Goal: Use online tool/utility

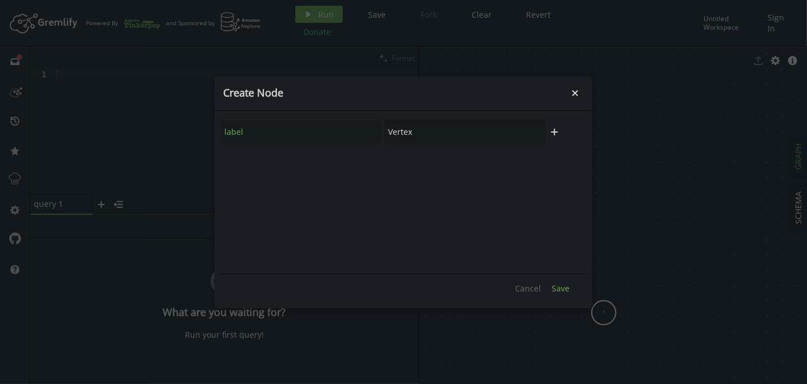
click at [570, 289] on button "Save" at bounding box center [560, 288] width 29 height 17
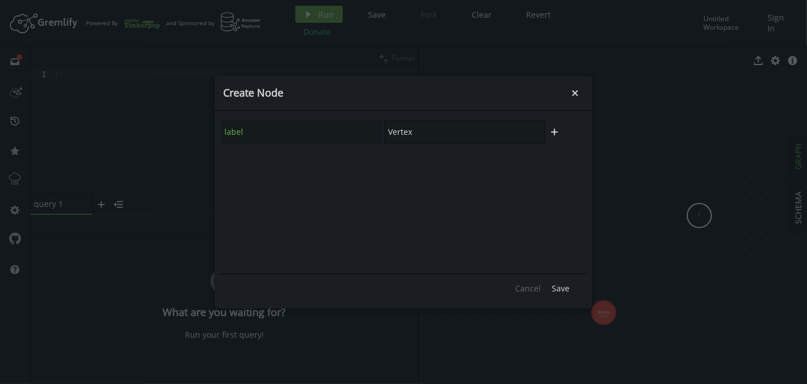
click at [448, 125] on input "Vertex" at bounding box center [464, 132] width 161 height 24
type input "Vertex2"
click at [556, 287] on span "Save" at bounding box center [560, 288] width 18 height 11
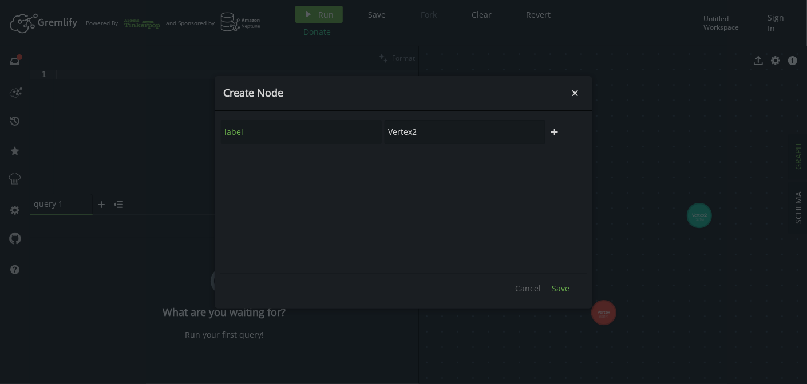
click at [559, 293] on span "Save" at bounding box center [560, 288] width 18 height 11
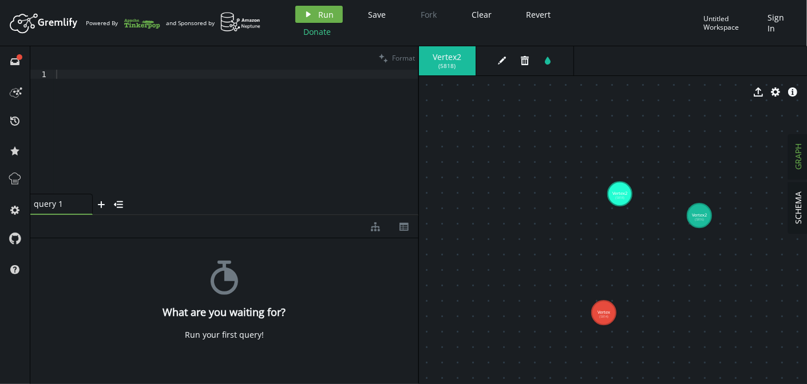
drag, startPoint x: 517, startPoint y: 241, endPoint x: 647, endPoint y: 184, distance: 141.9
drag, startPoint x: 647, startPoint y: 189, endPoint x: 699, endPoint y: 217, distance: 59.4
click at [699, 217] on g "Vertex (5814) Vertex2 (5816) Vertex2 (5818)" at bounding box center [652, 248] width 120 height 153
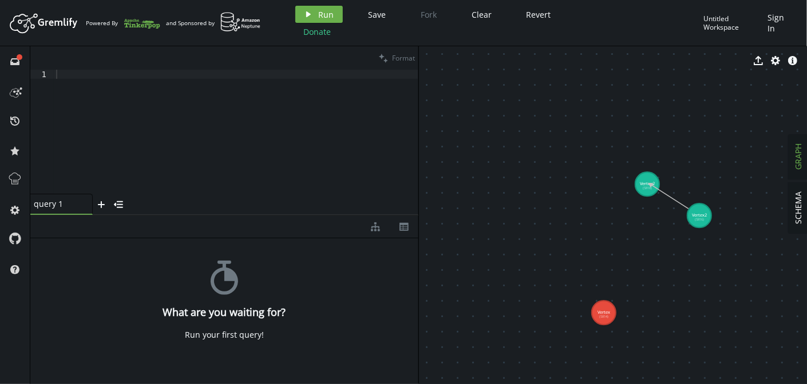
drag, startPoint x: 699, startPoint y: 217, endPoint x: 650, endPoint y: 184, distance: 59.3
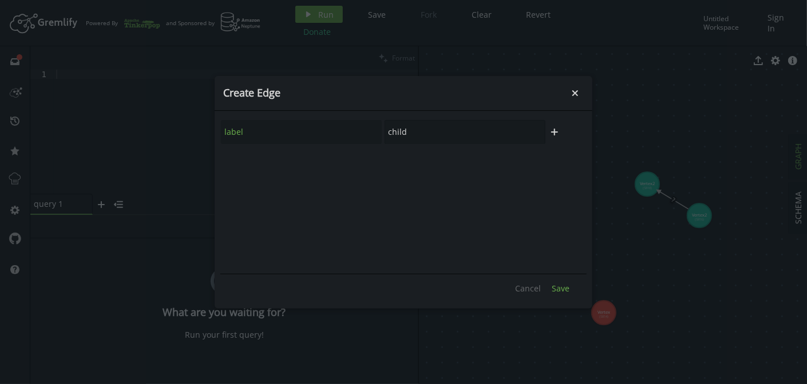
click at [557, 285] on span "Save" at bounding box center [560, 288] width 18 height 11
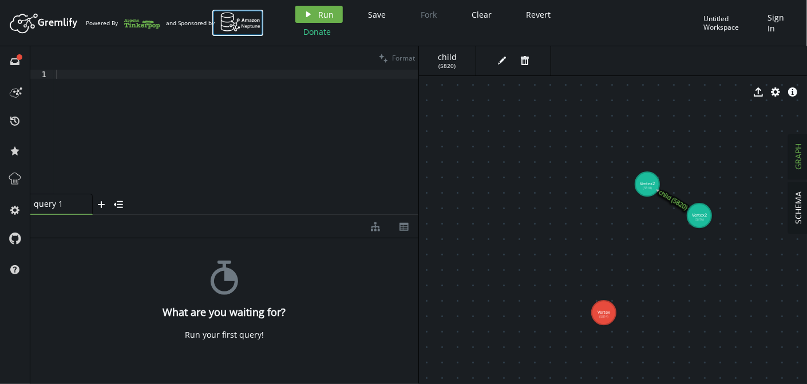
click at [248, 17] on img at bounding box center [240, 22] width 41 height 20
